Goal: Transaction & Acquisition: Purchase product/service

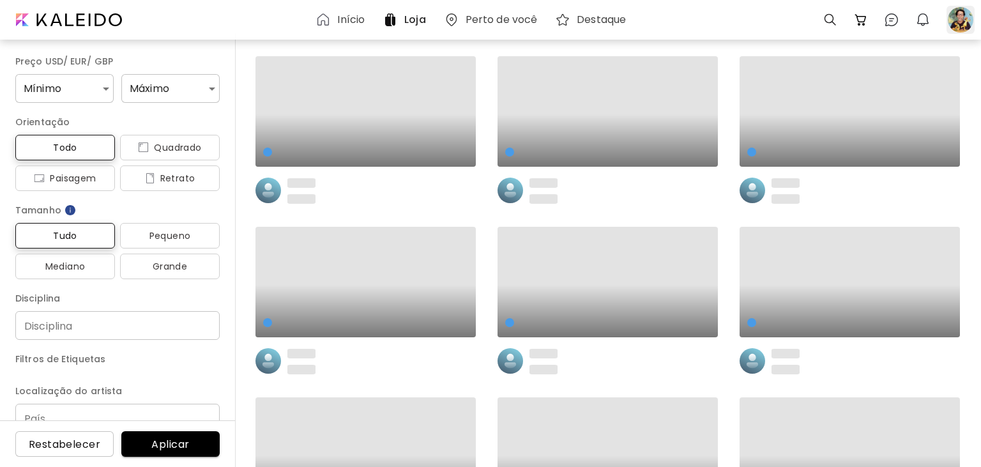
click at [964, 25] on div at bounding box center [960, 20] width 28 height 28
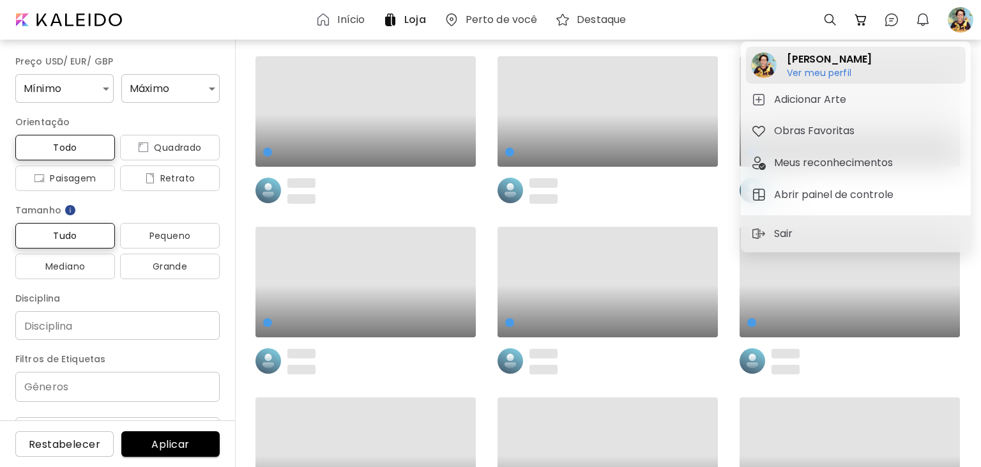
click at [836, 75] on h6 "Ver meu perfil" at bounding box center [829, 72] width 85 height 11
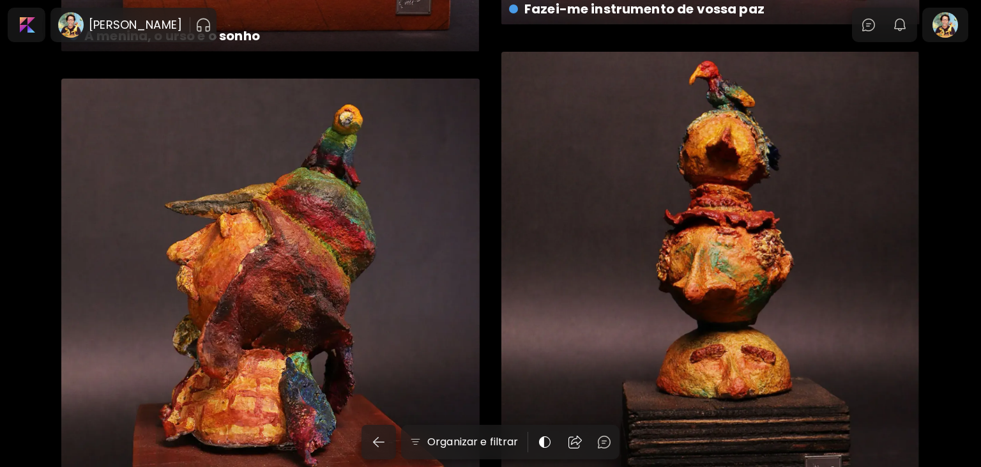
scroll to position [2899, 0]
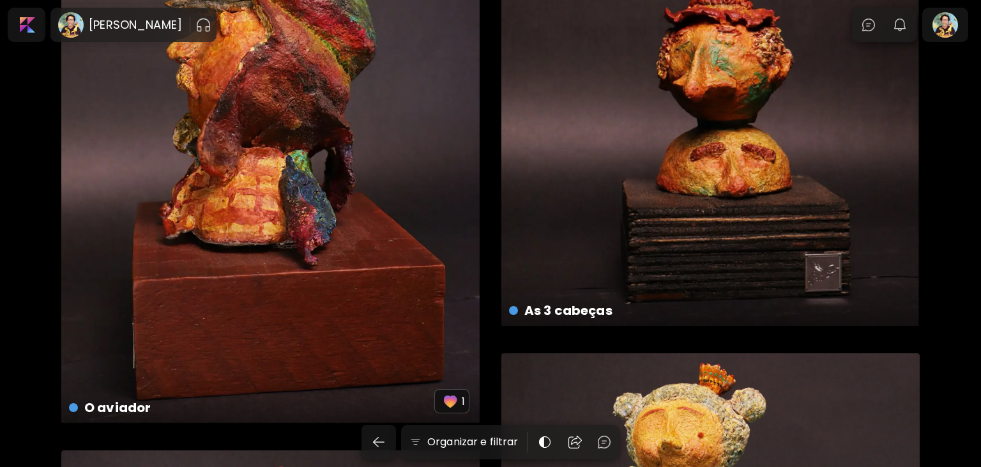
click at [384, 191] on div "O aviador US$ 200 | 25 x 30 cm 1" at bounding box center [270, 150] width 418 height 547
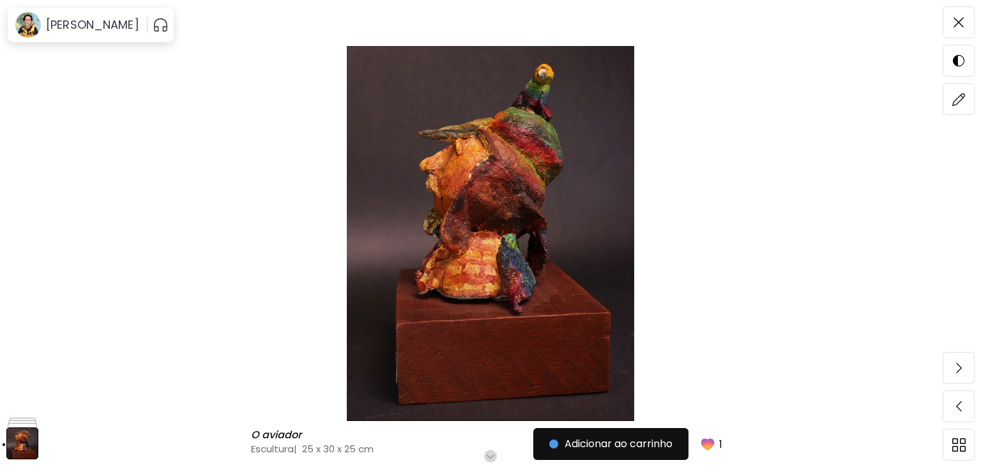
click at [489, 456] on h6 "Role para mais" at bounding box center [491, 456] width 66 height 10
